Goal: Information Seeking & Learning: Learn about a topic

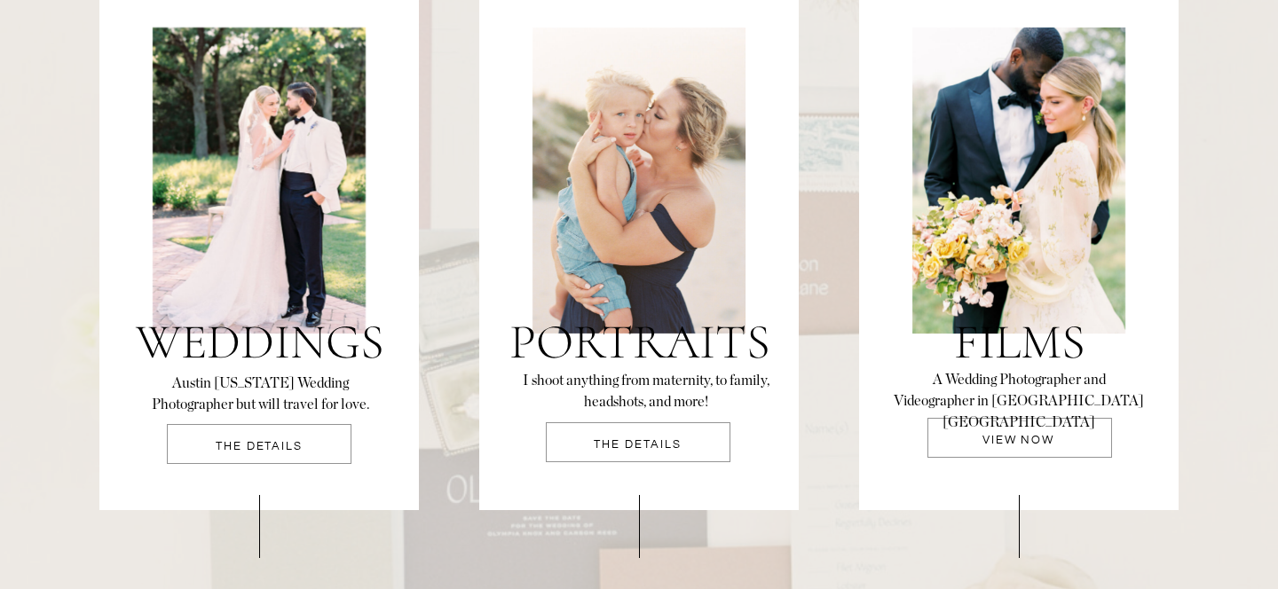
scroll to position [3854, 0]
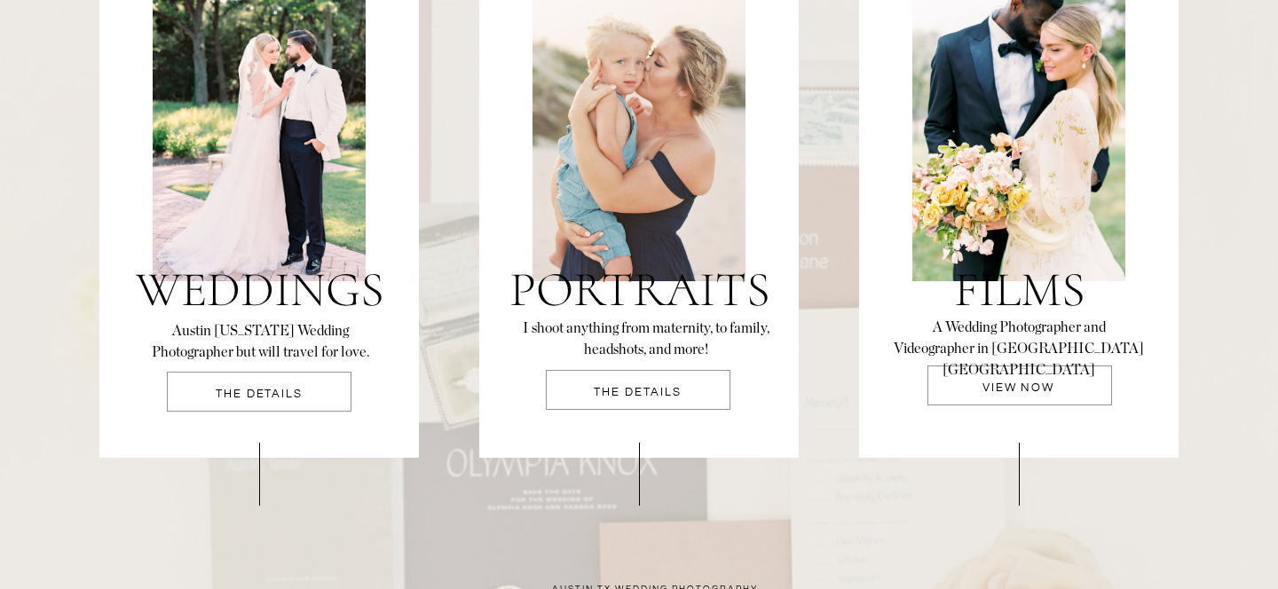
click at [247, 400] on p "THE DETAILS" at bounding box center [259, 400] width 185 height 23
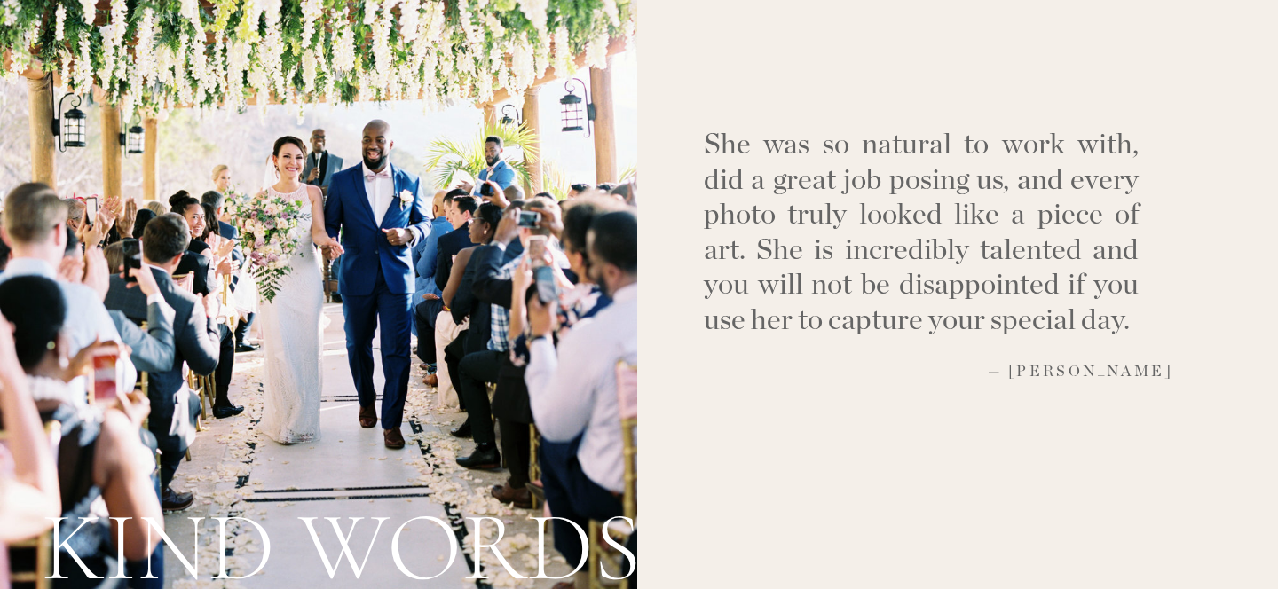
scroll to position [6034, 0]
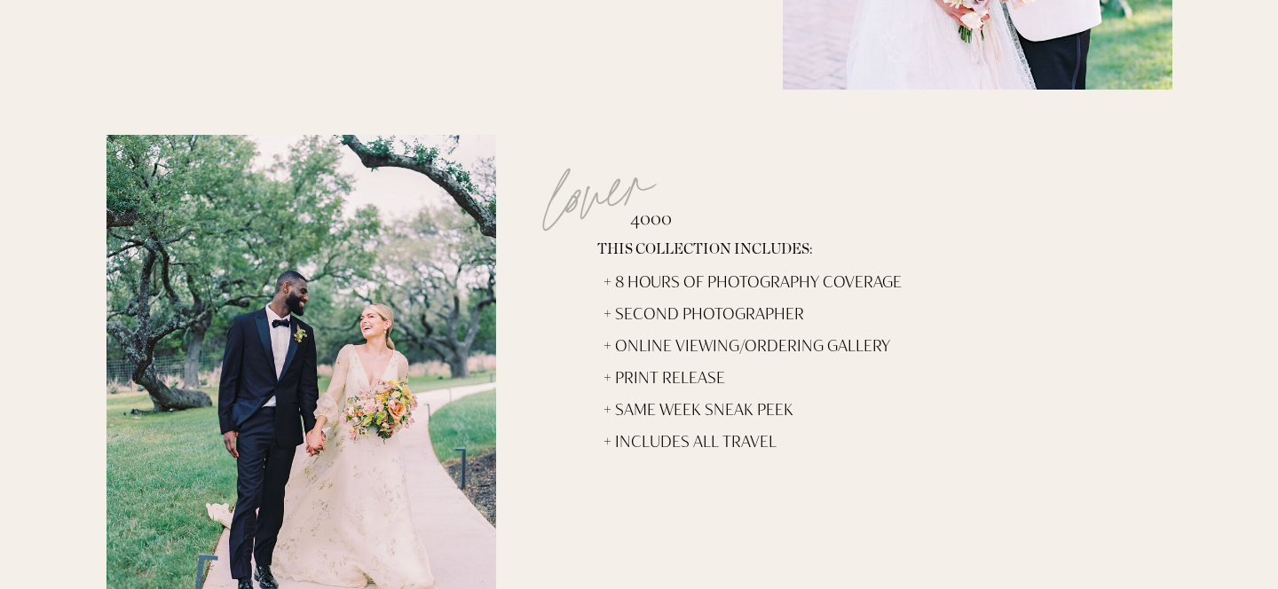
scroll to position [6869, 0]
